Goal: Browse casually: Explore the website without a specific task or goal

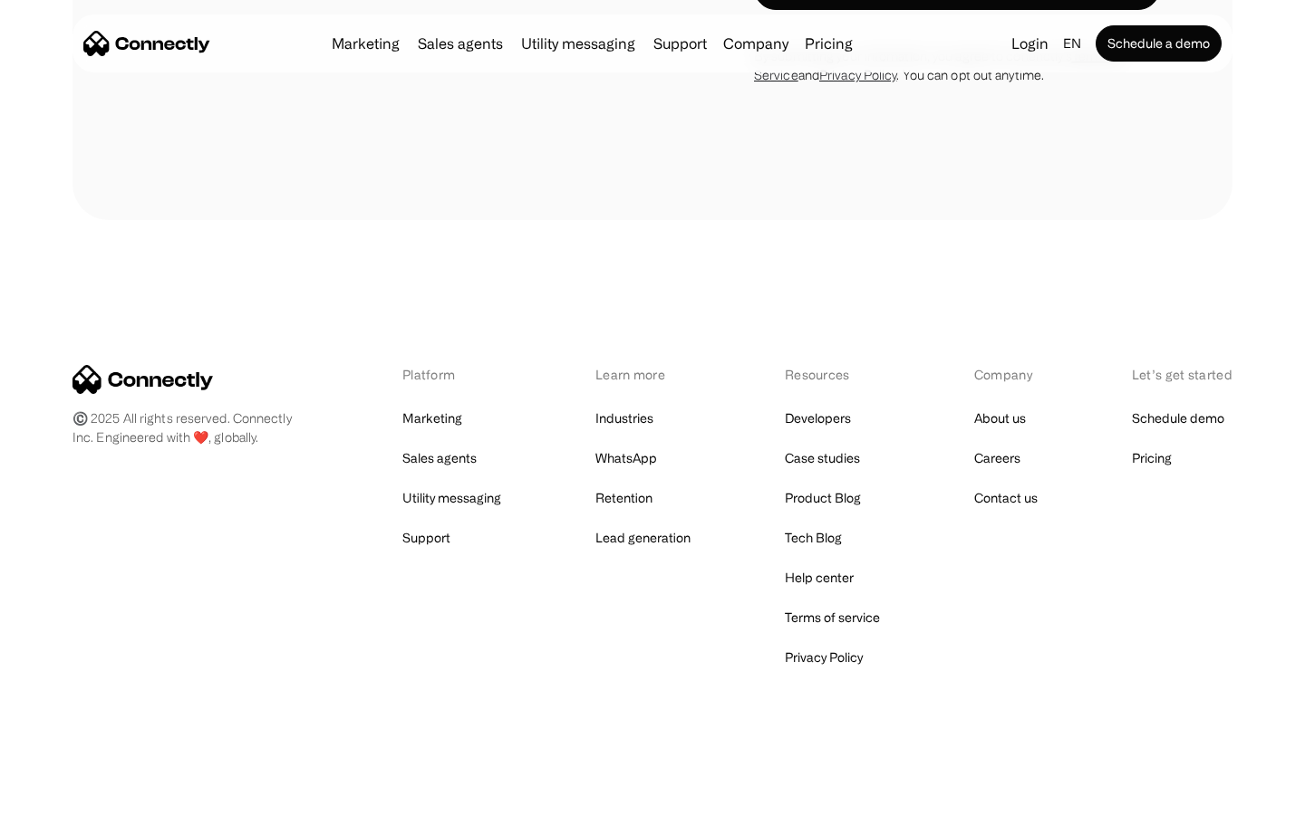
scroll to position [5533, 0]
